Goal: Transaction & Acquisition: Purchase product/service

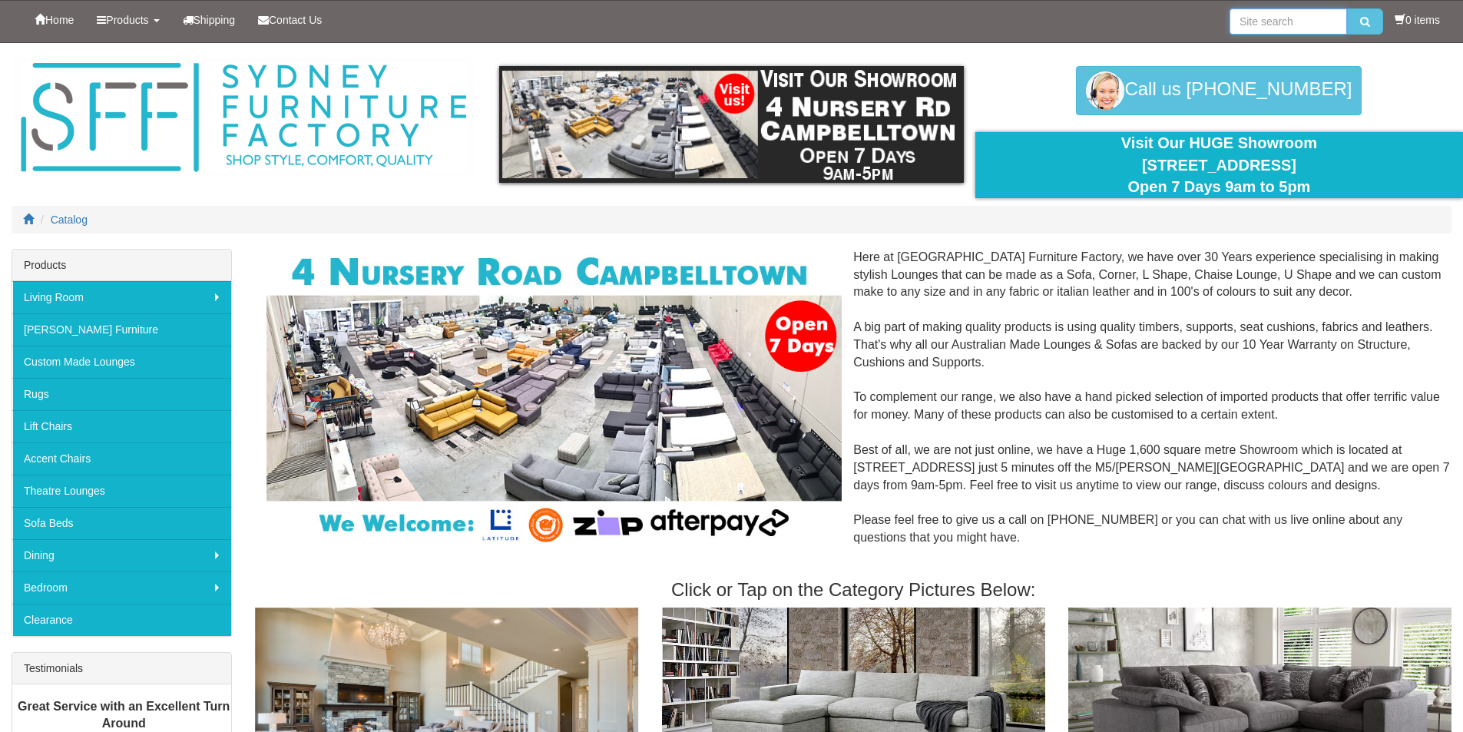
click at [1305, 15] on input "search" at bounding box center [1289, 21] width 118 height 26
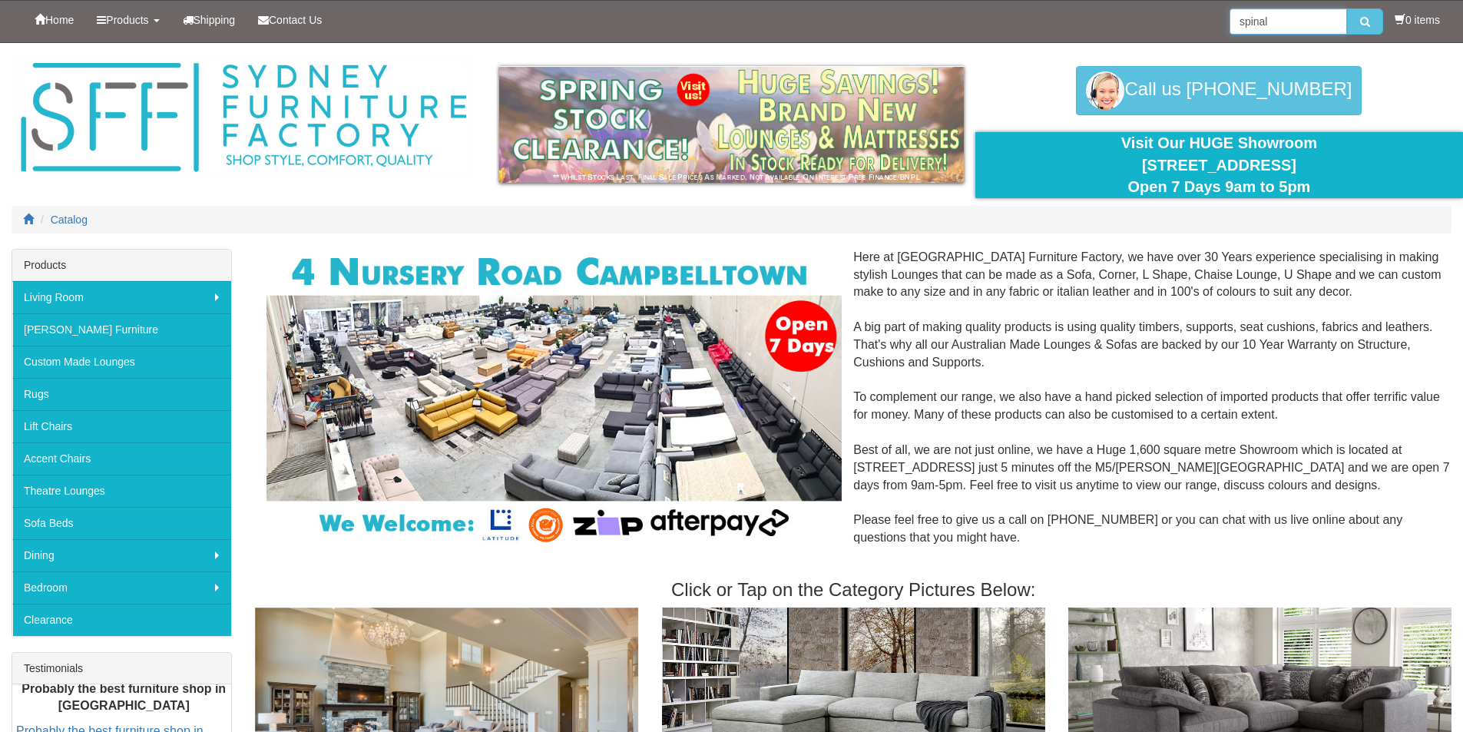
type input "spinal"
click at [1347, 8] on button "submit" at bounding box center [1365, 21] width 36 height 26
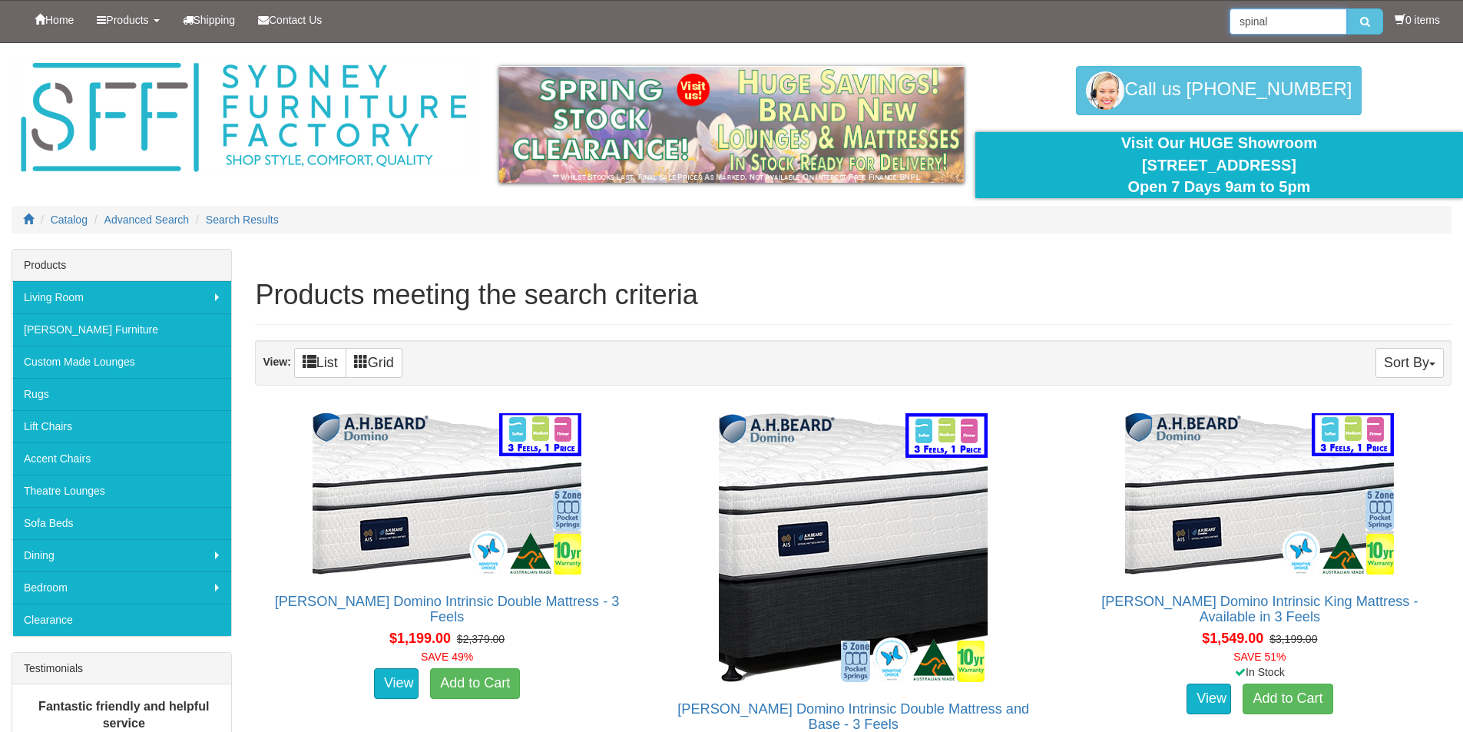
click at [1283, 18] on input "spinal" at bounding box center [1289, 21] width 118 height 26
type input "spinal deluxe"
click at [1347, 8] on button "submit" at bounding box center [1365, 21] width 36 height 26
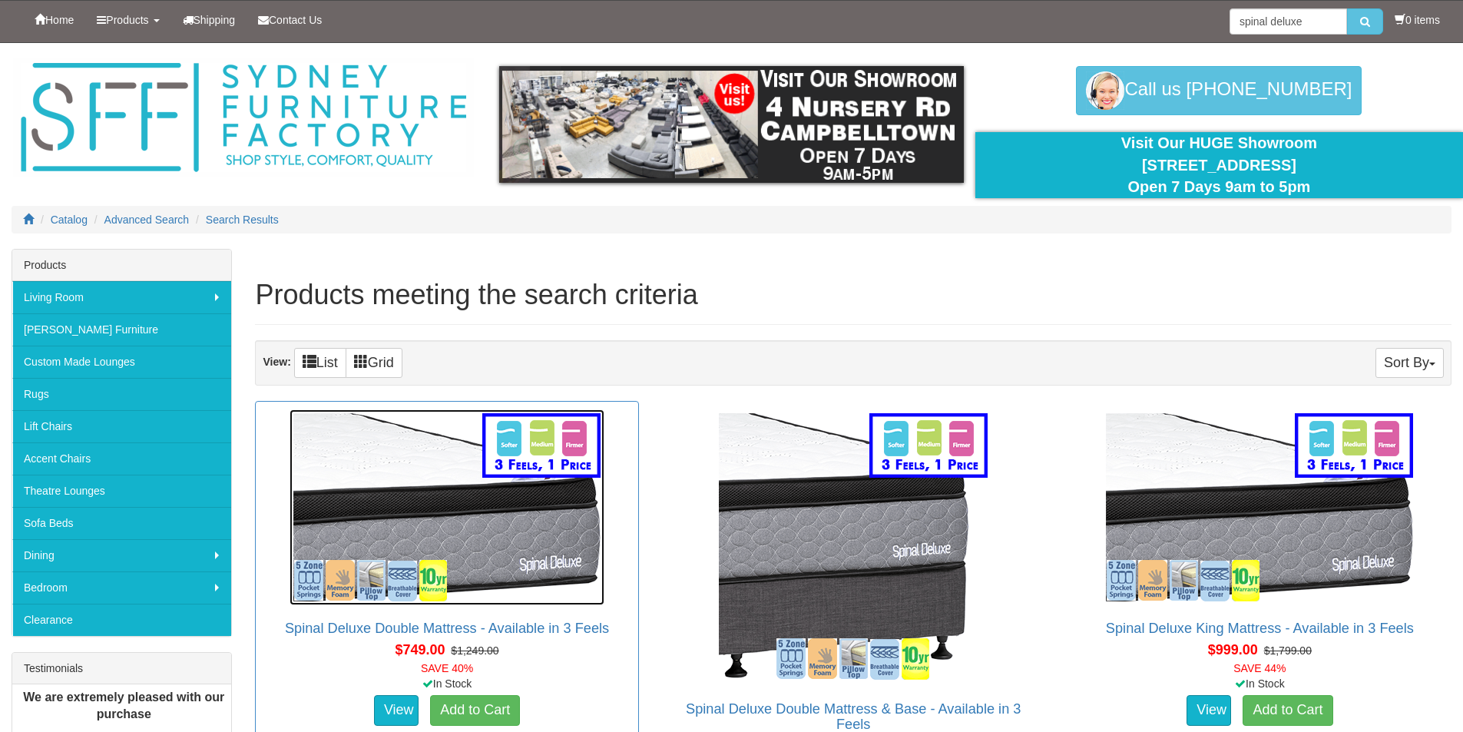
click at [431, 527] on img at bounding box center [447, 507] width 315 height 196
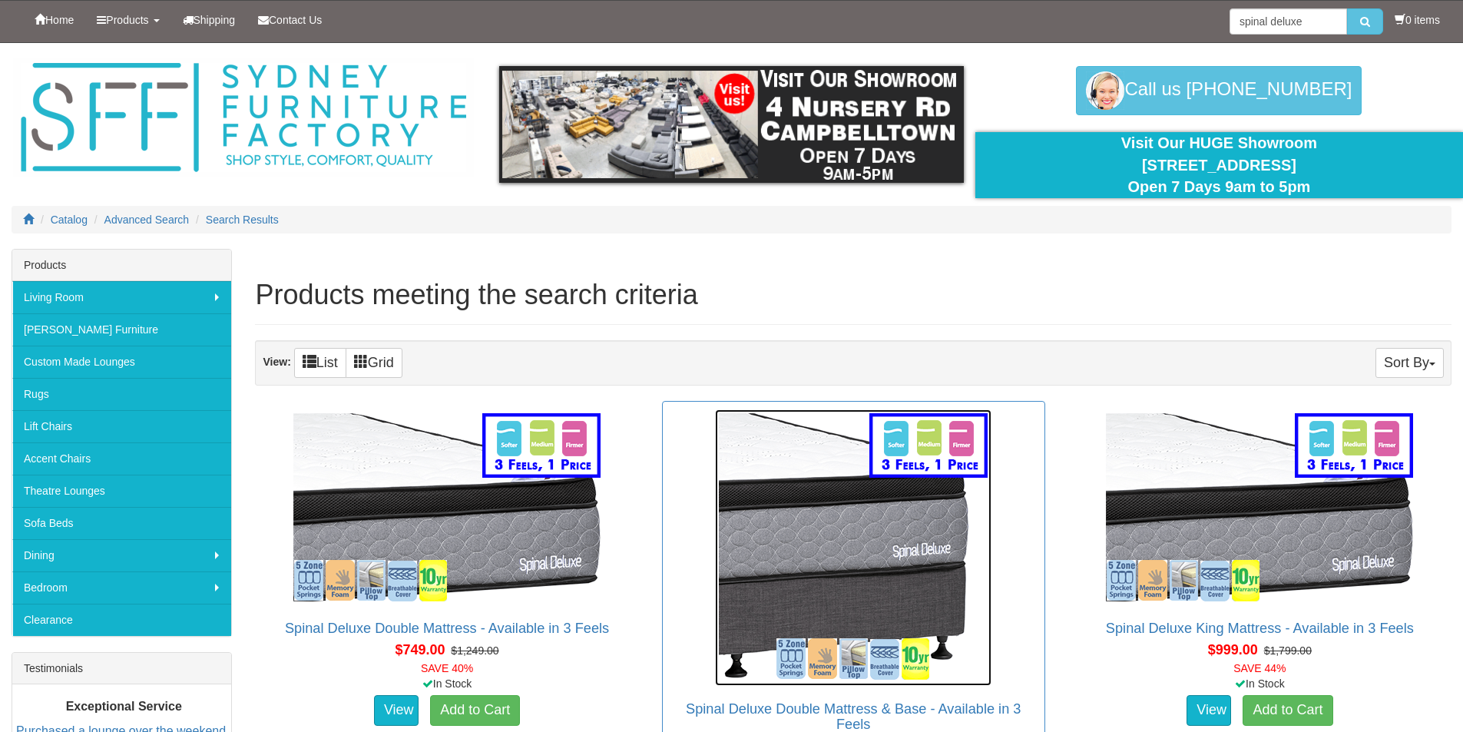
click at [844, 581] on img at bounding box center [853, 547] width 276 height 276
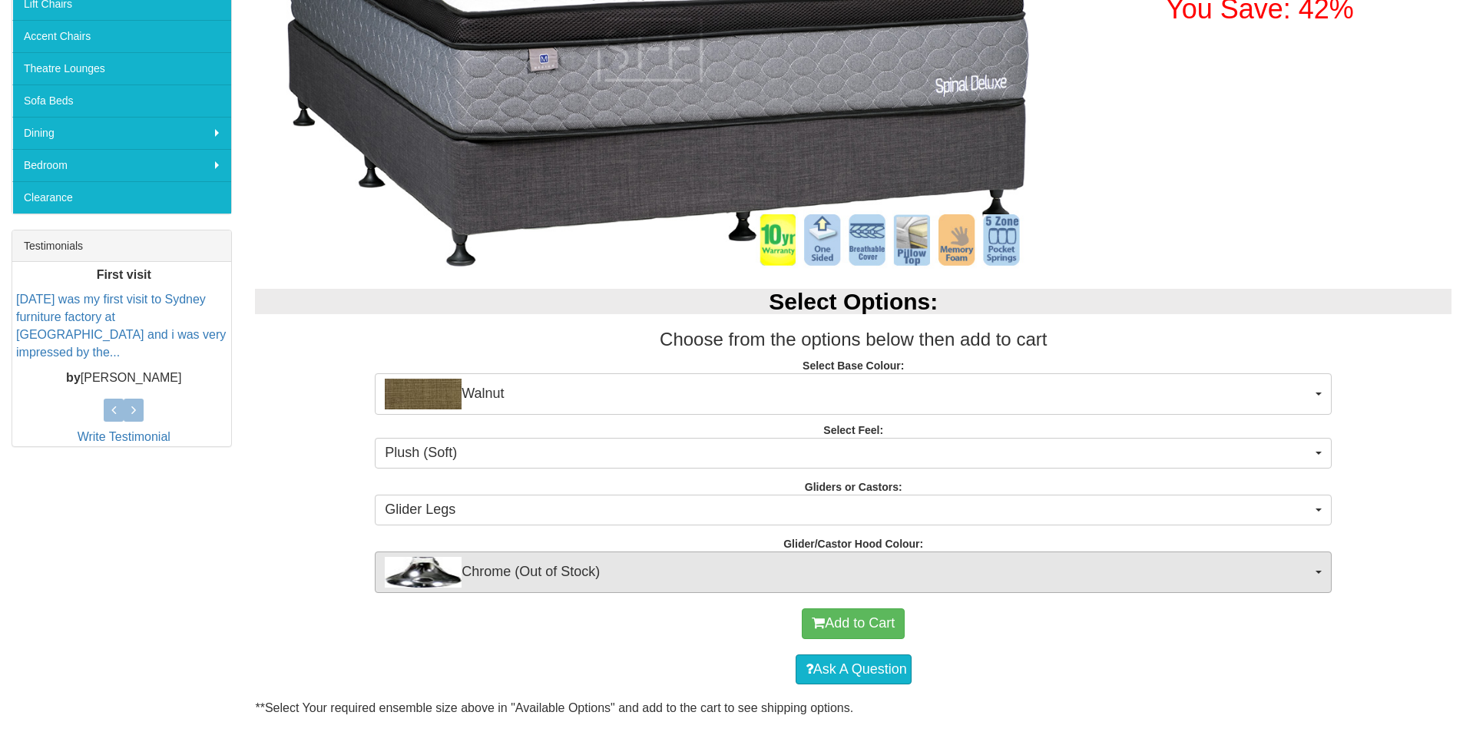
scroll to position [538, 0]
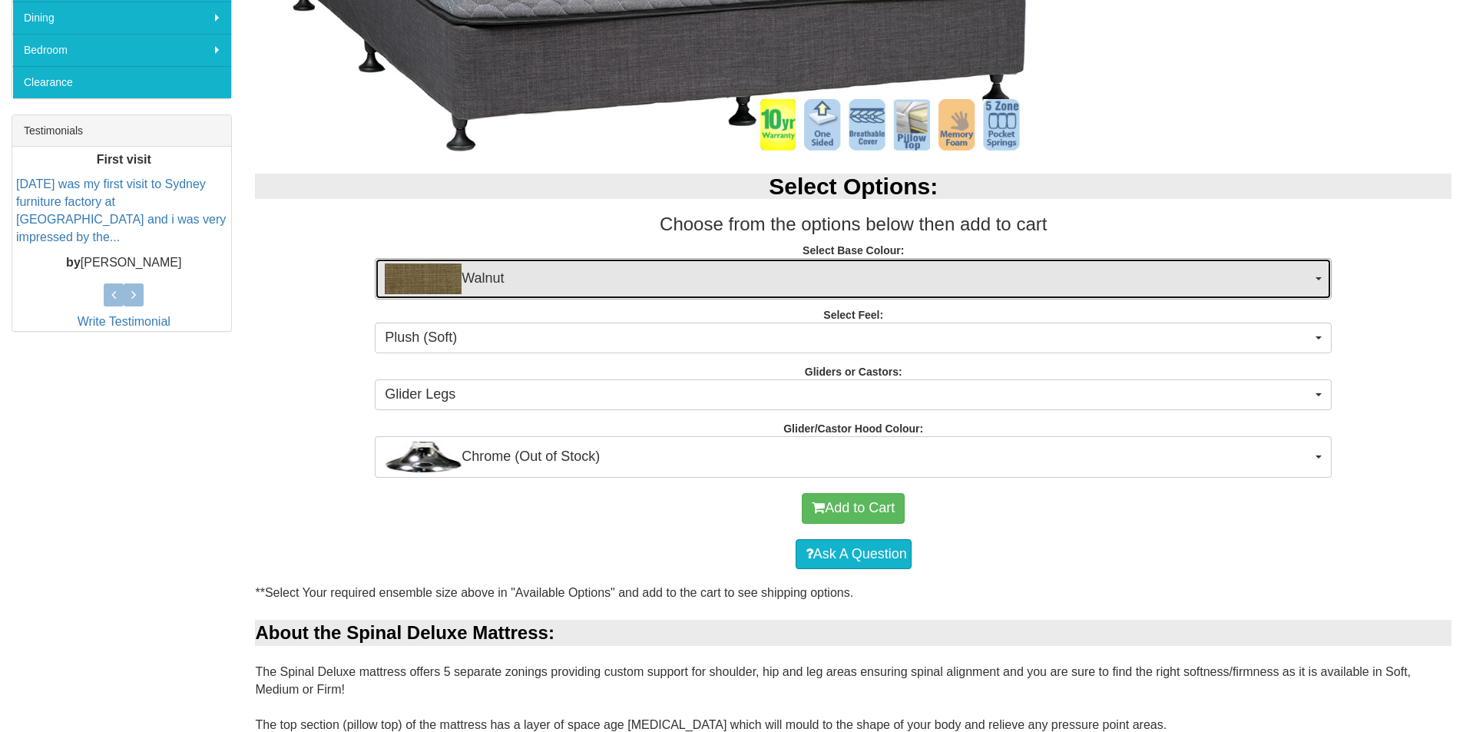
click at [633, 291] on span "Walnut" at bounding box center [848, 278] width 927 height 31
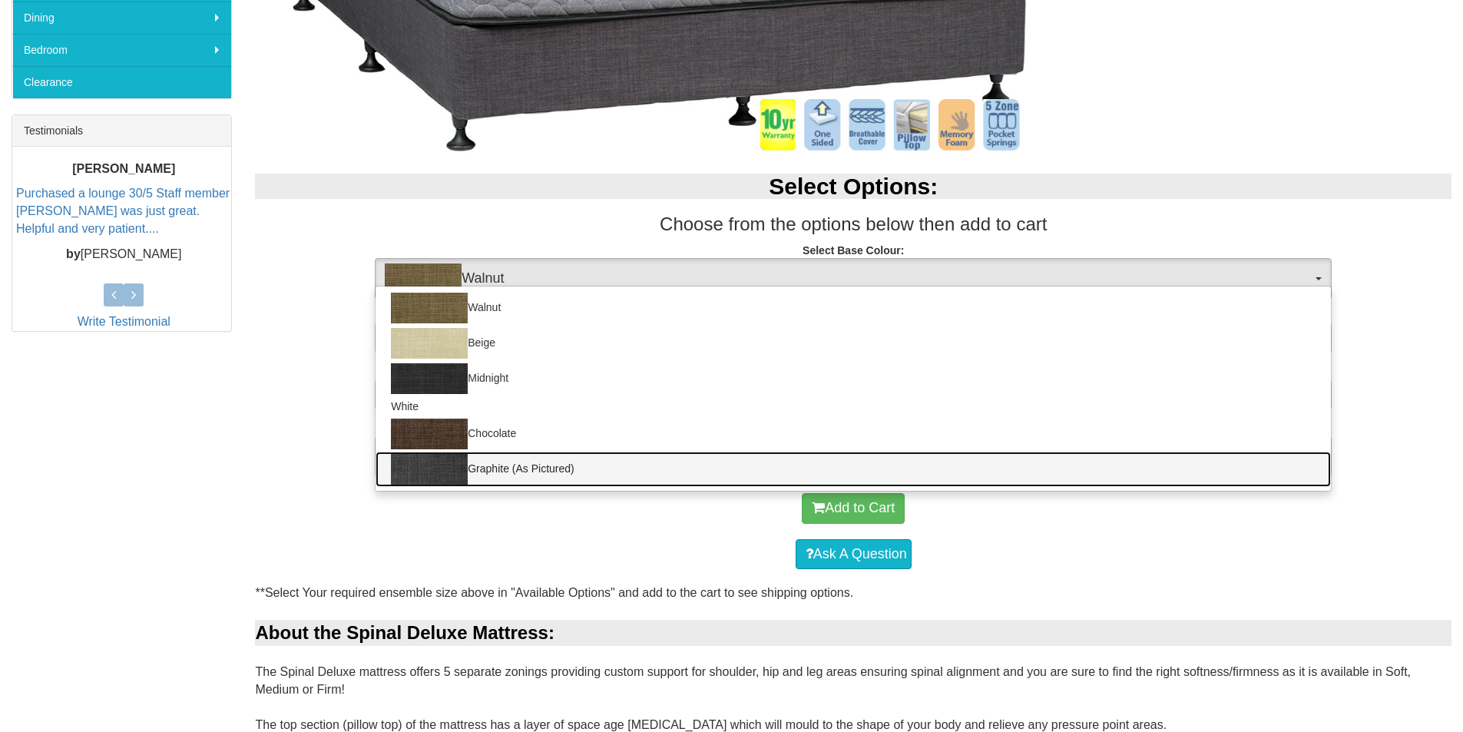
click at [554, 471] on link "Graphite (As Pictured)" at bounding box center [853, 469] width 955 height 35
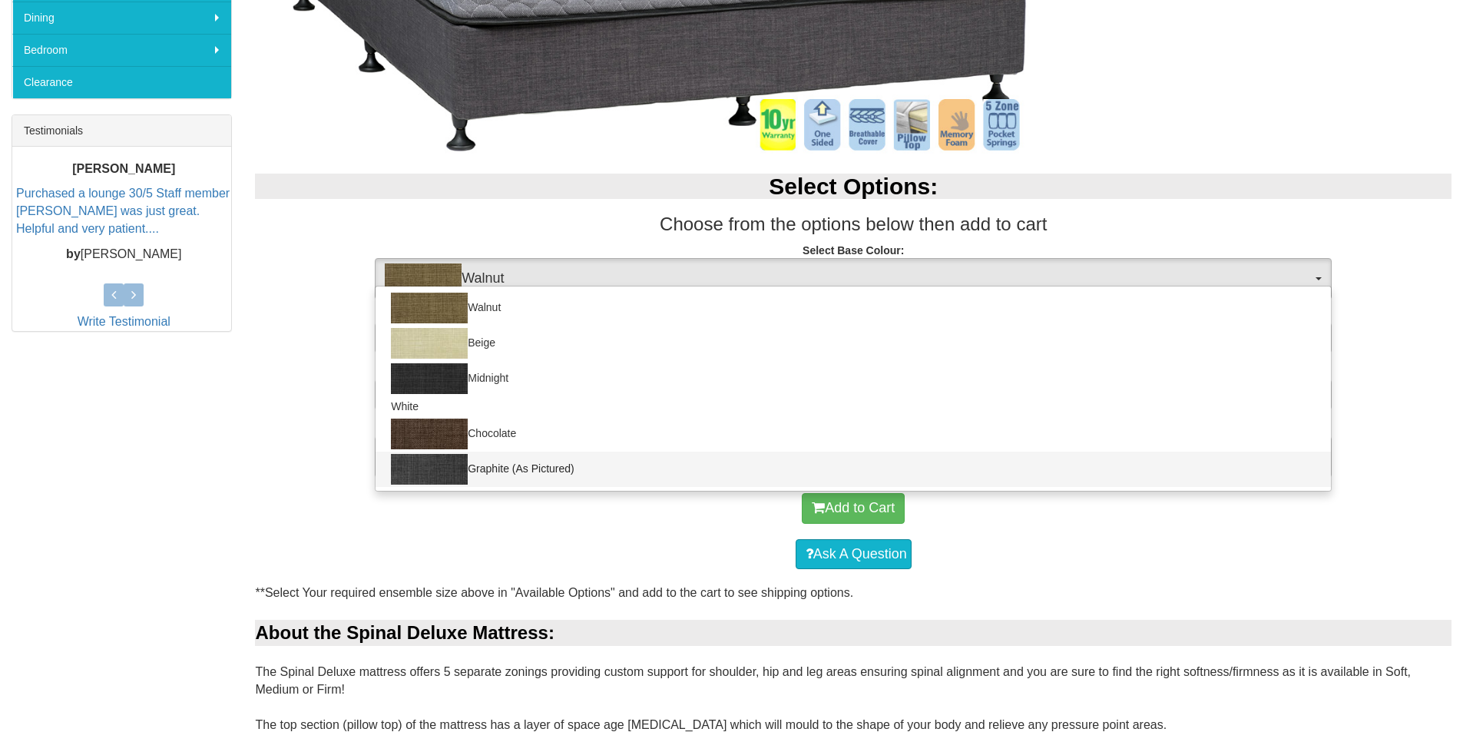
select select "1209"
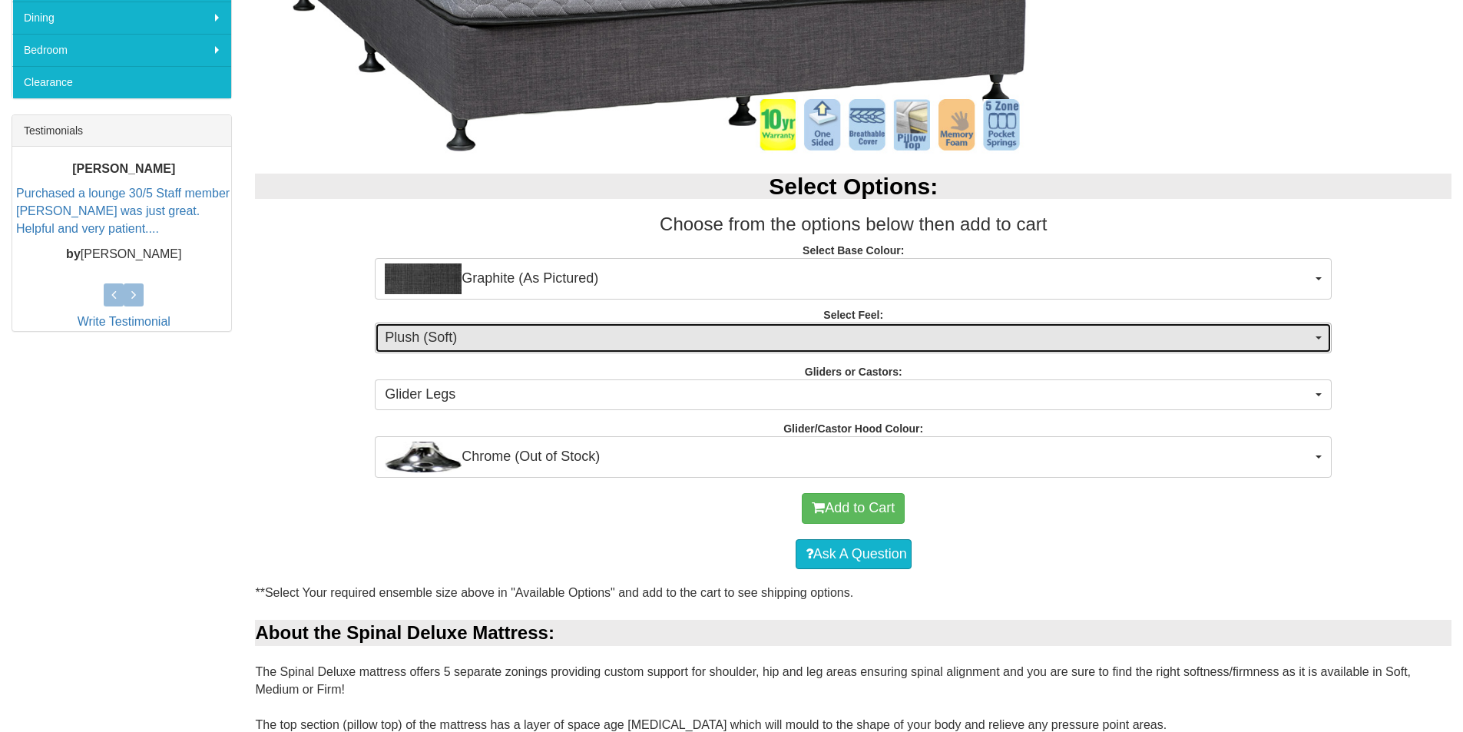
click at [503, 343] on span "Plush (Soft)" at bounding box center [848, 338] width 927 height 20
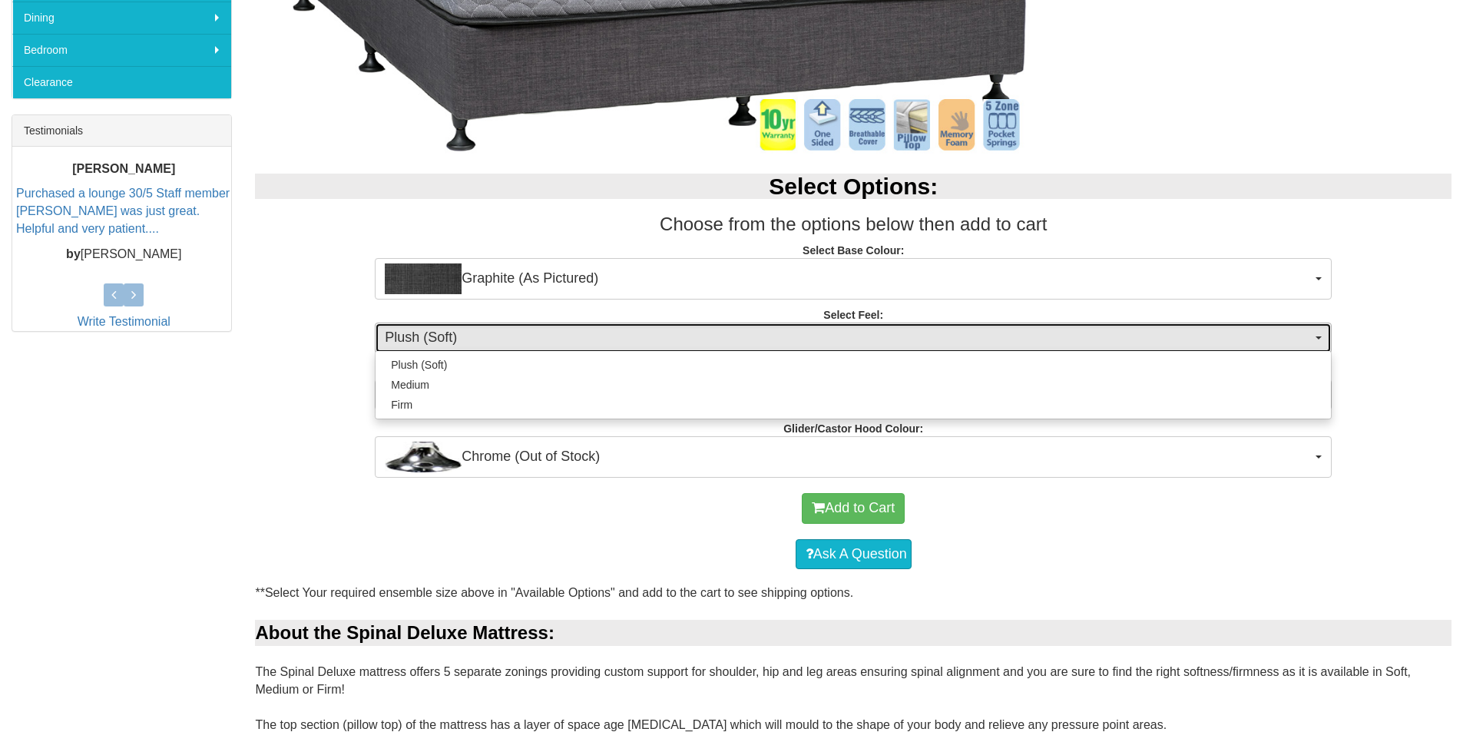
click at [503, 343] on span "Plush (Soft)" at bounding box center [848, 338] width 927 height 20
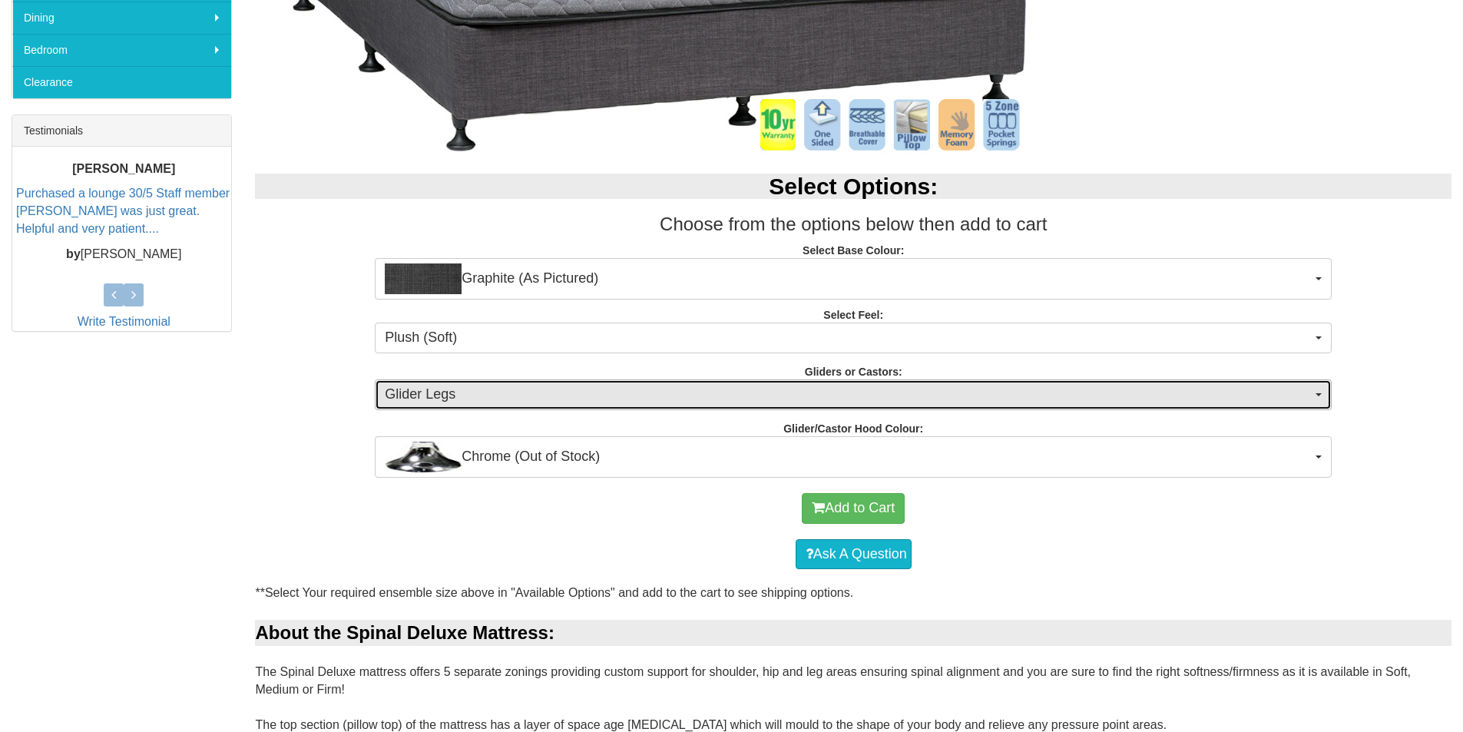
click at [522, 391] on span "Glider Legs" at bounding box center [848, 395] width 927 height 20
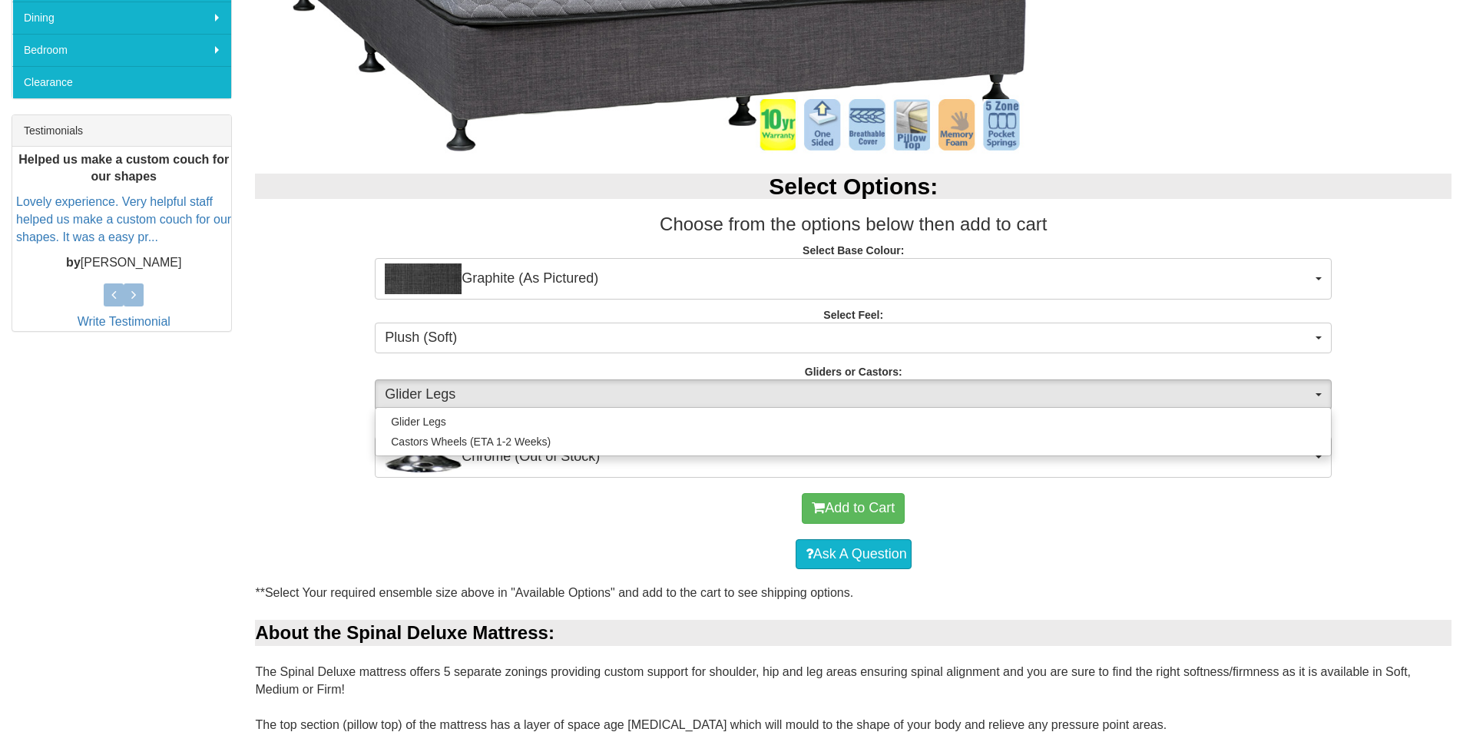
click at [306, 475] on div "Select Options: Choose from the options below then add to cart Select Base Colo…" at bounding box center [853, 317] width 1220 height 319
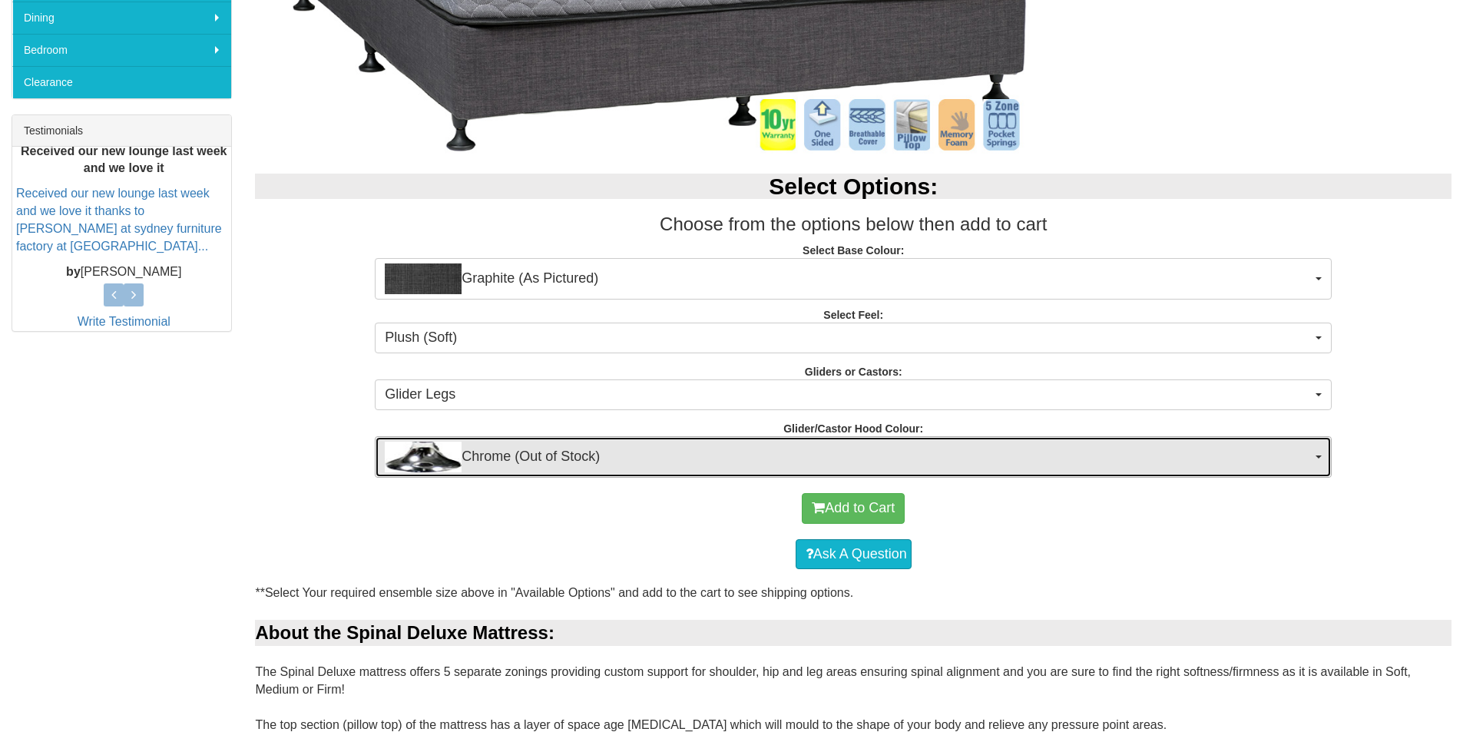
click at [723, 462] on span "Chrome (Out of Stock)" at bounding box center [848, 457] width 927 height 31
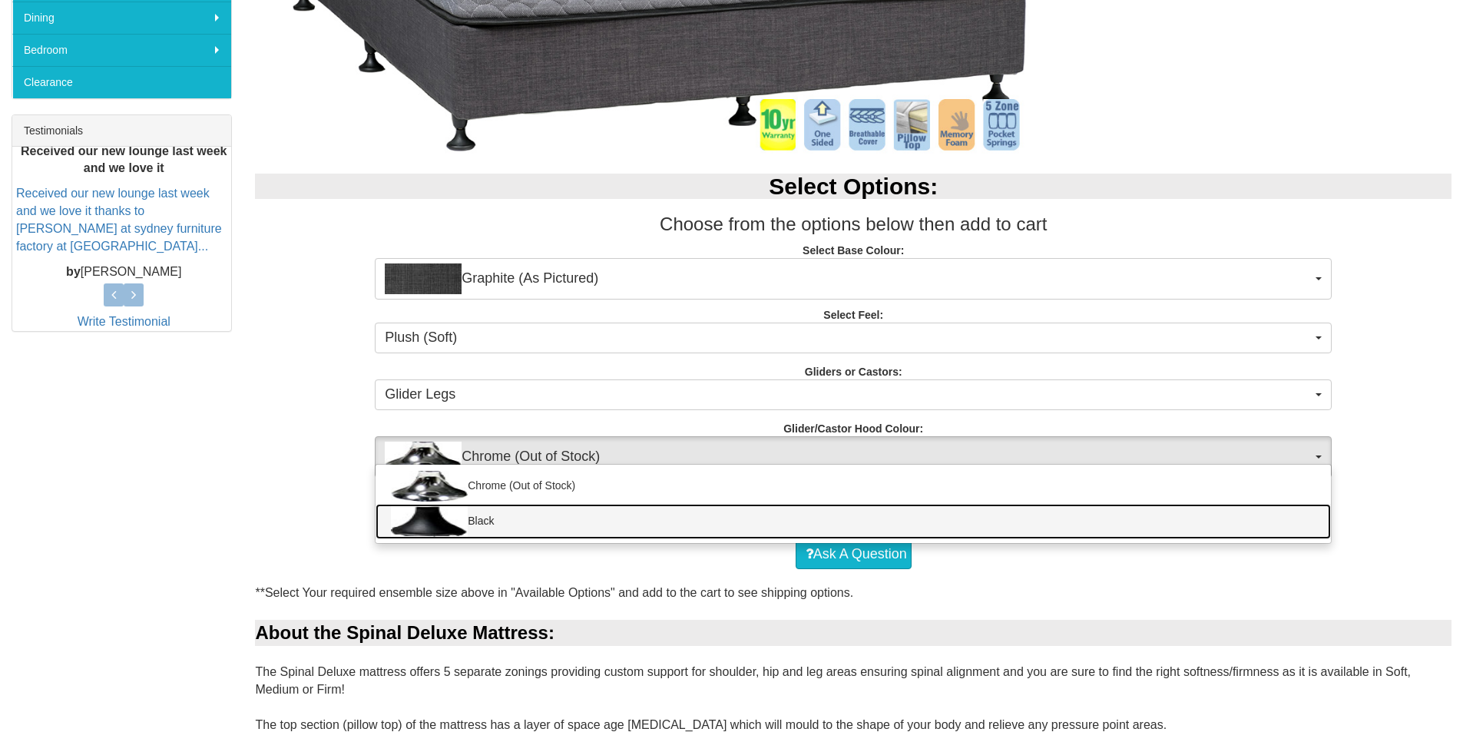
click at [624, 528] on link "Black" at bounding box center [853, 521] width 955 height 35
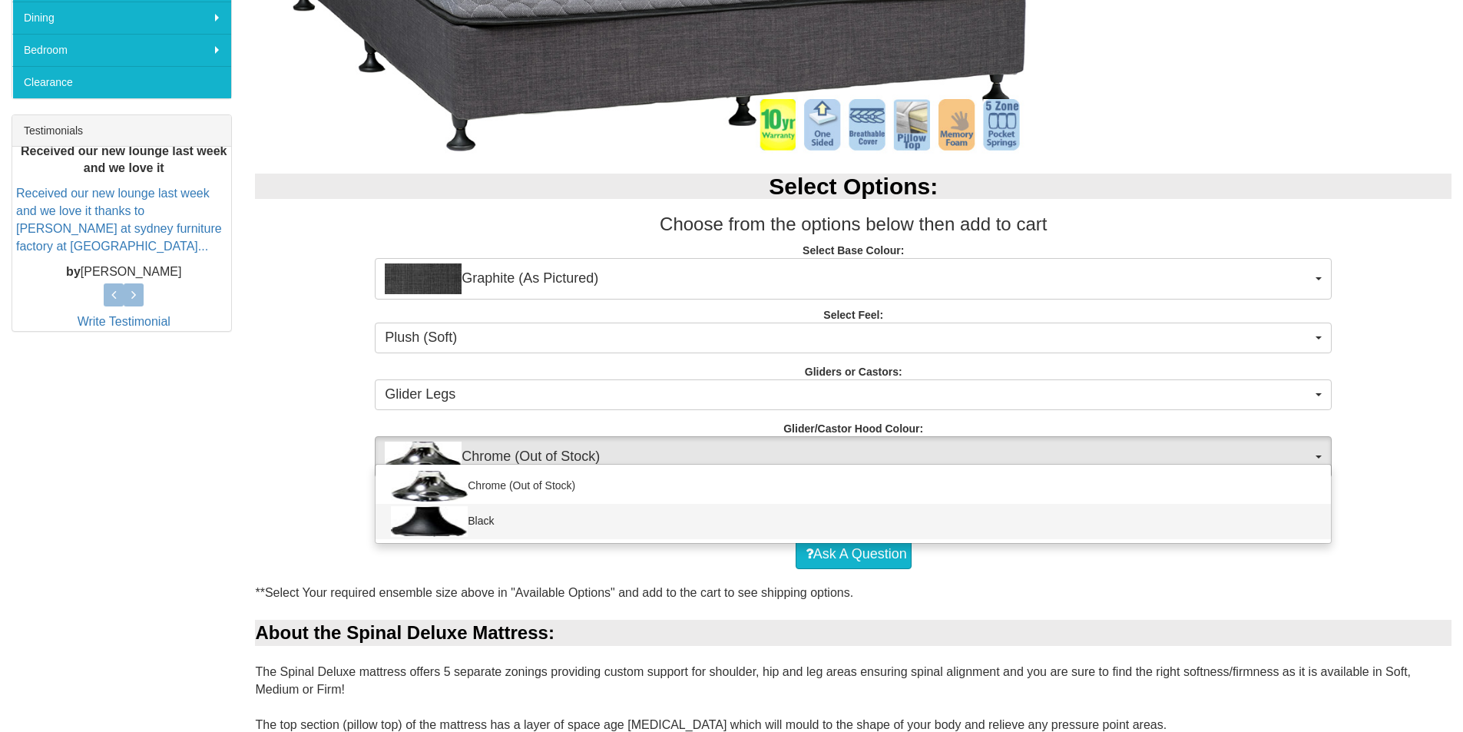
select select "1164"
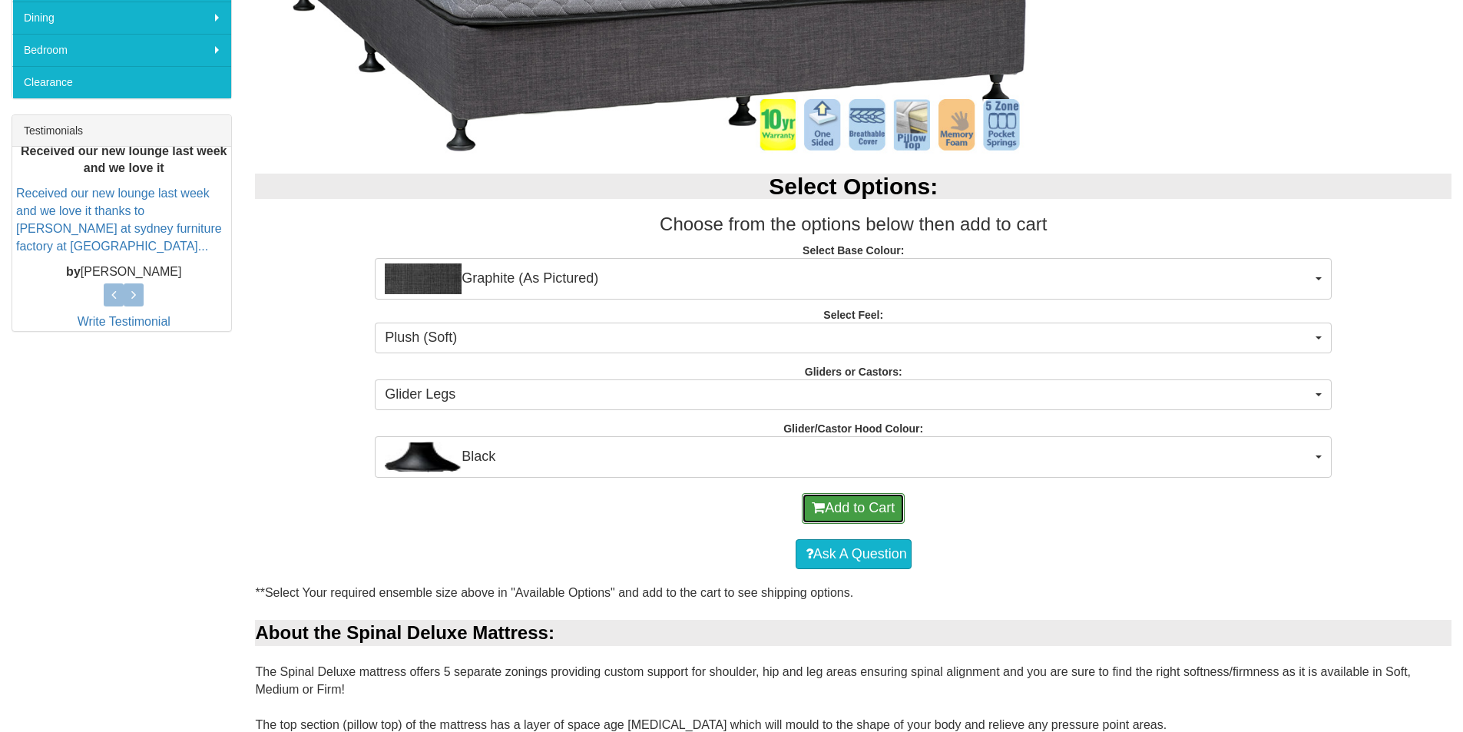
click at [824, 518] on button "Add to Cart" at bounding box center [853, 508] width 103 height 31
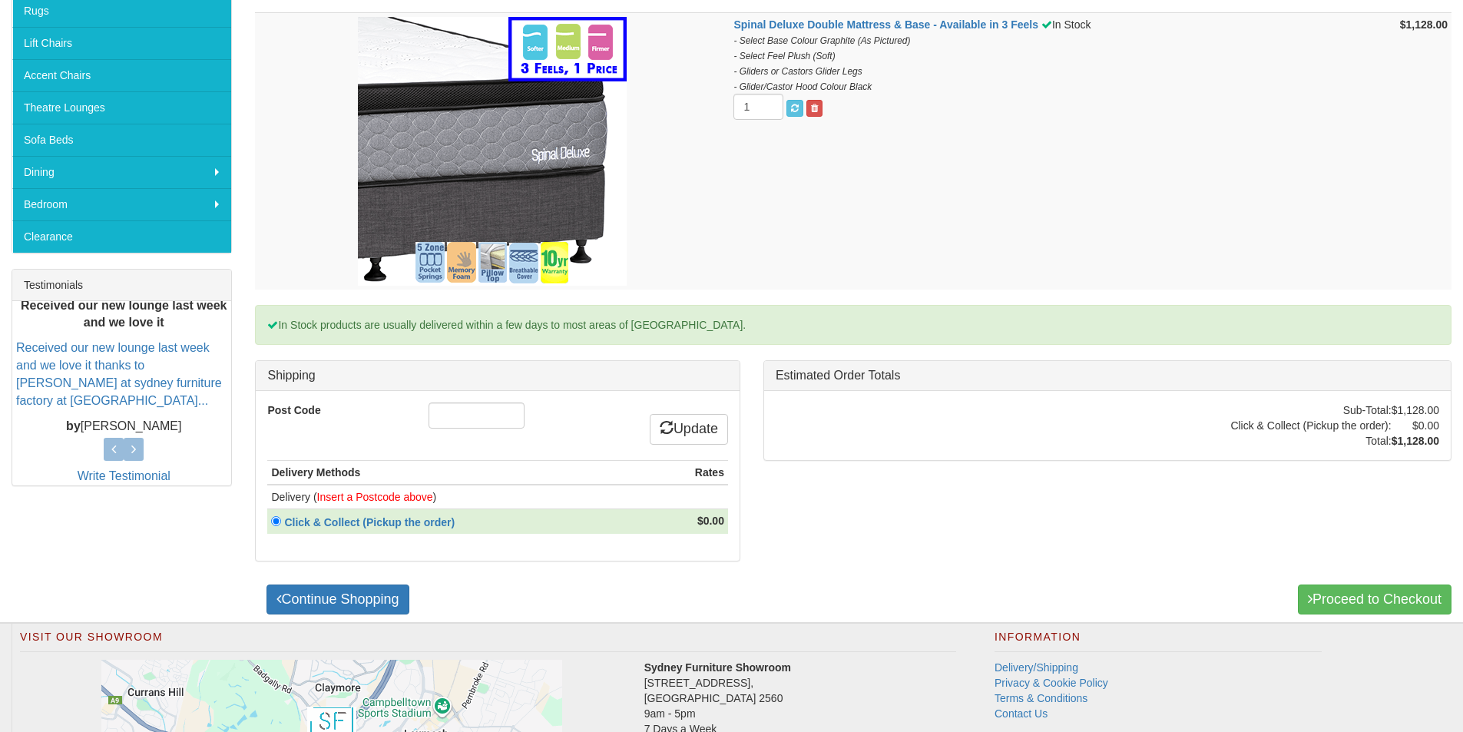
scroll to position [384, 0]
click at [512, 418] on input "Post Code" at bounding box center [477, 415] width 96 height 26
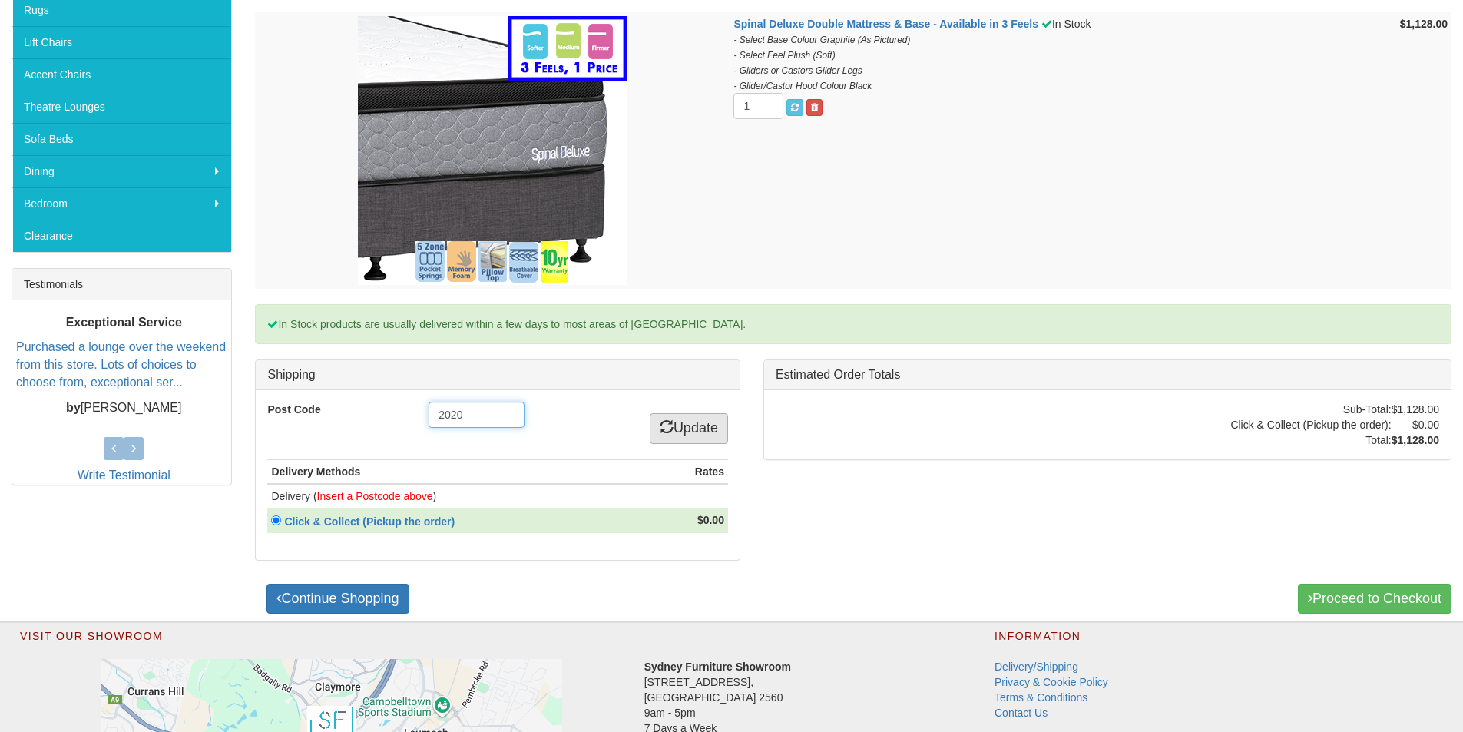
type input "2020"
click at [704, 429] on link "Update" at bounding box center [689, 428] width 78 height 31
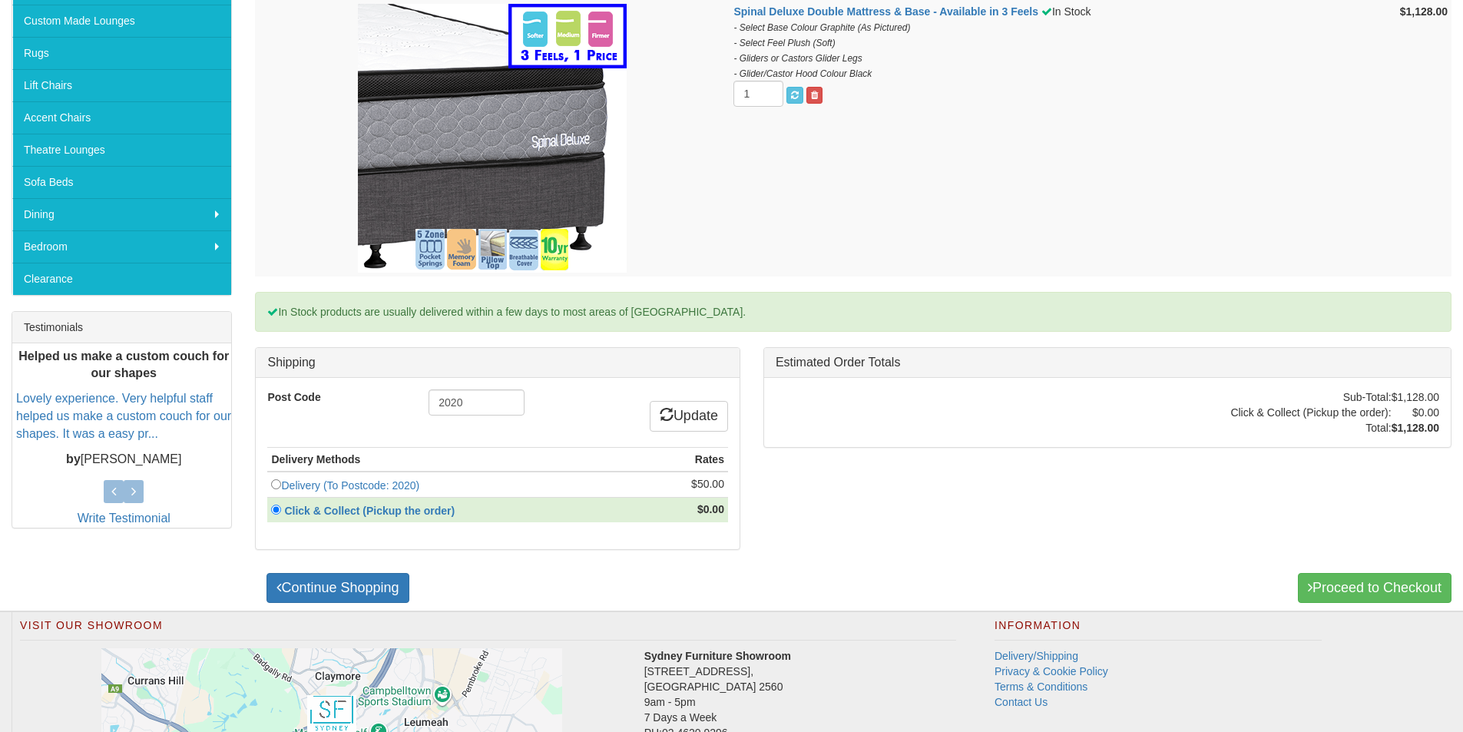
scroll to position [226, 0]
